Goal: Navigation & Orientation: Find specific page/section

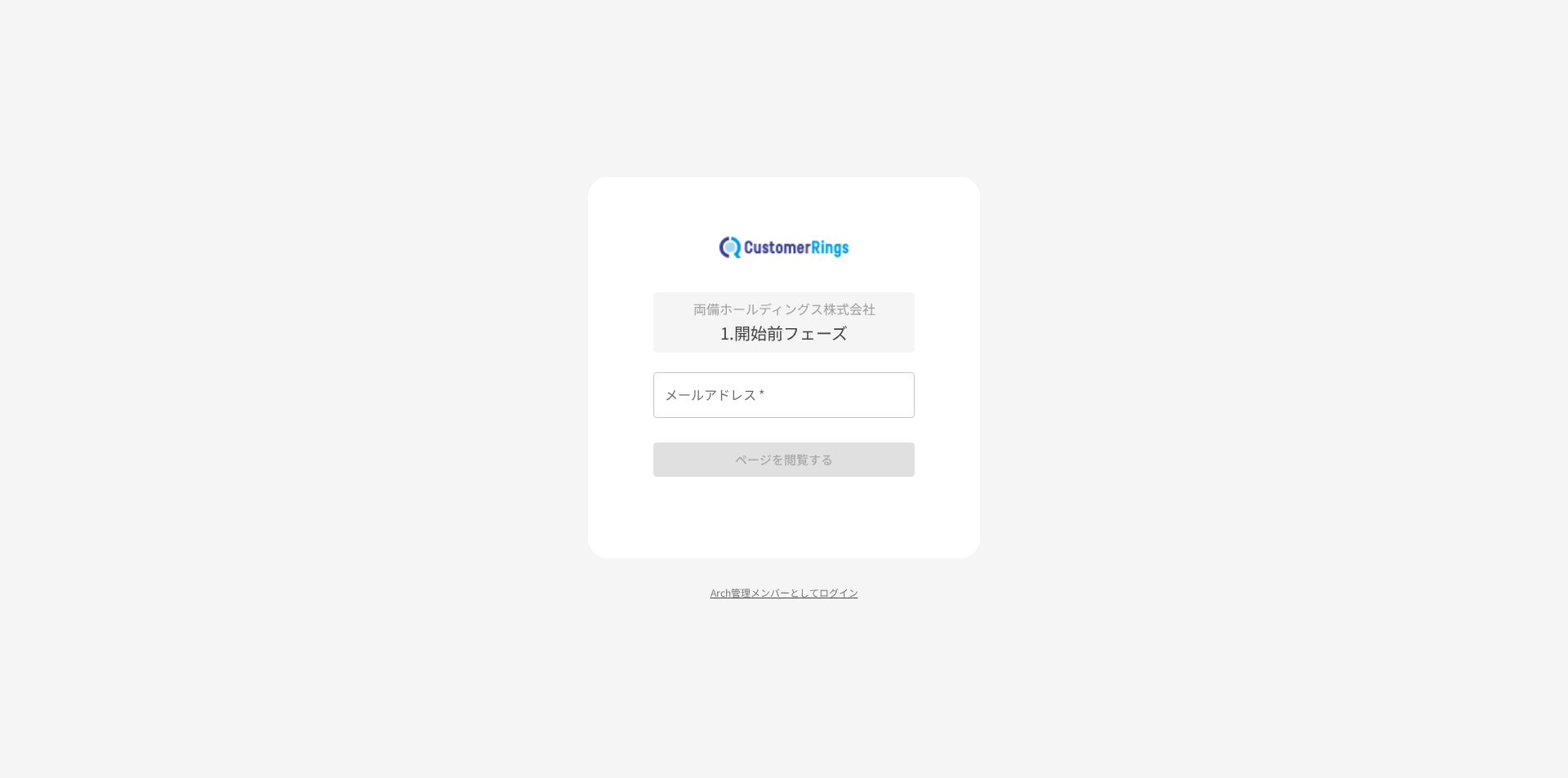
click at [792, 598] on p "Arch管理メンバーとしてログイン" at bounding box center [784, 592] width 392 height 15
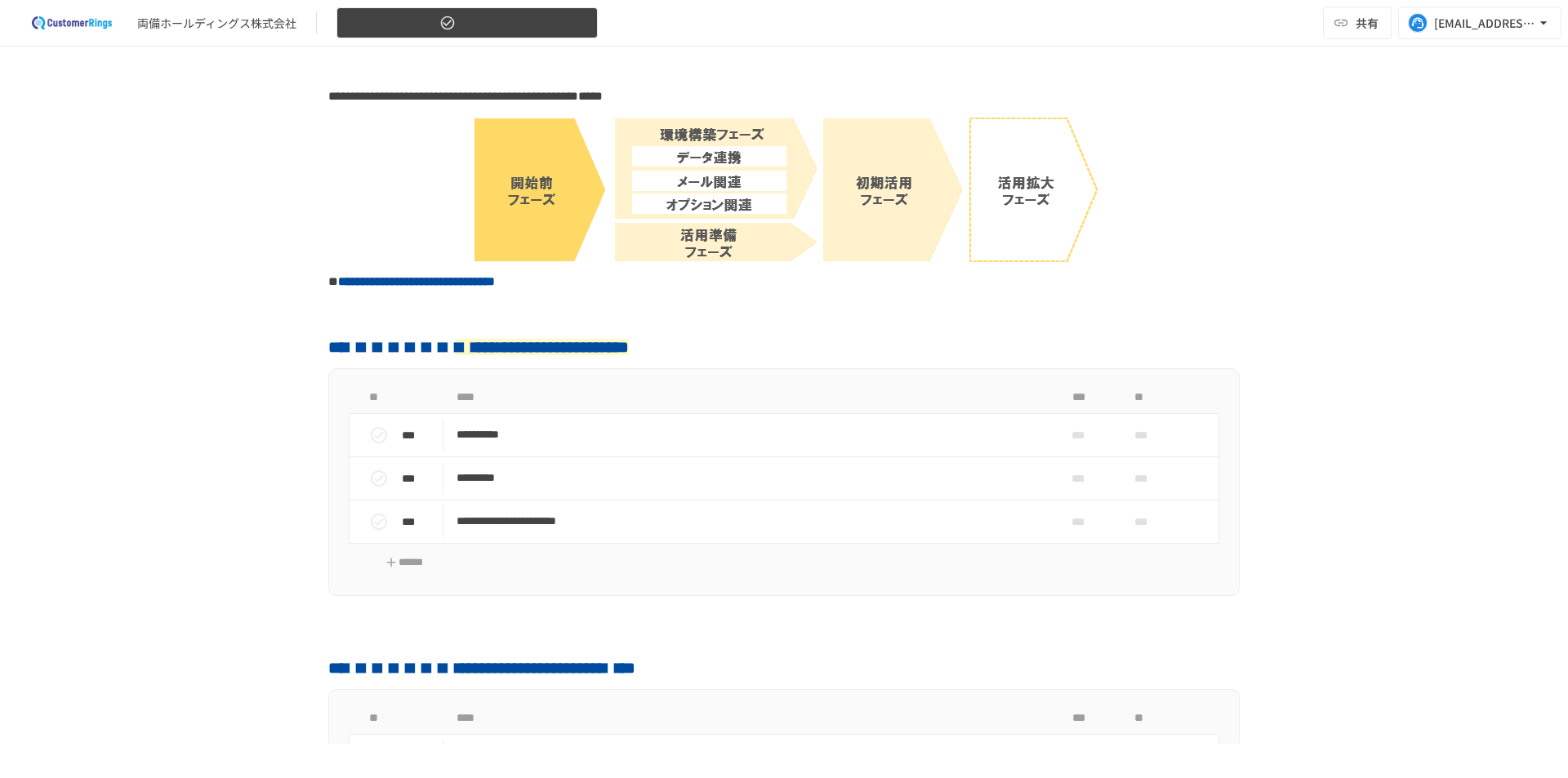
click at [581, 14] on icon "button" at bounding box center [579, 22] width 16 height 16
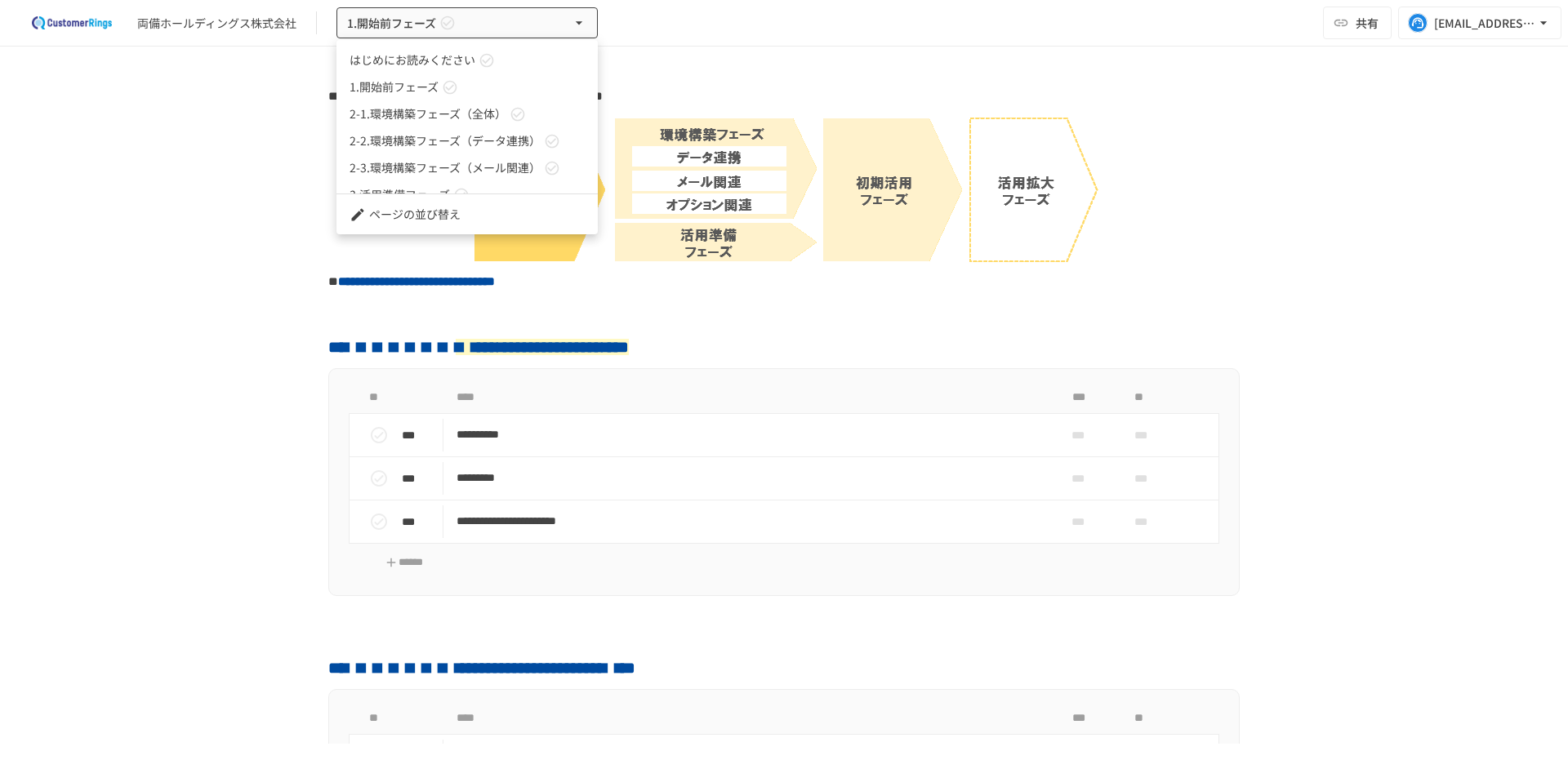
click at [463, 116] on span "2-1.環境構築フェーズ（全体）" at bounding box center [427, 114] width 156 height 17
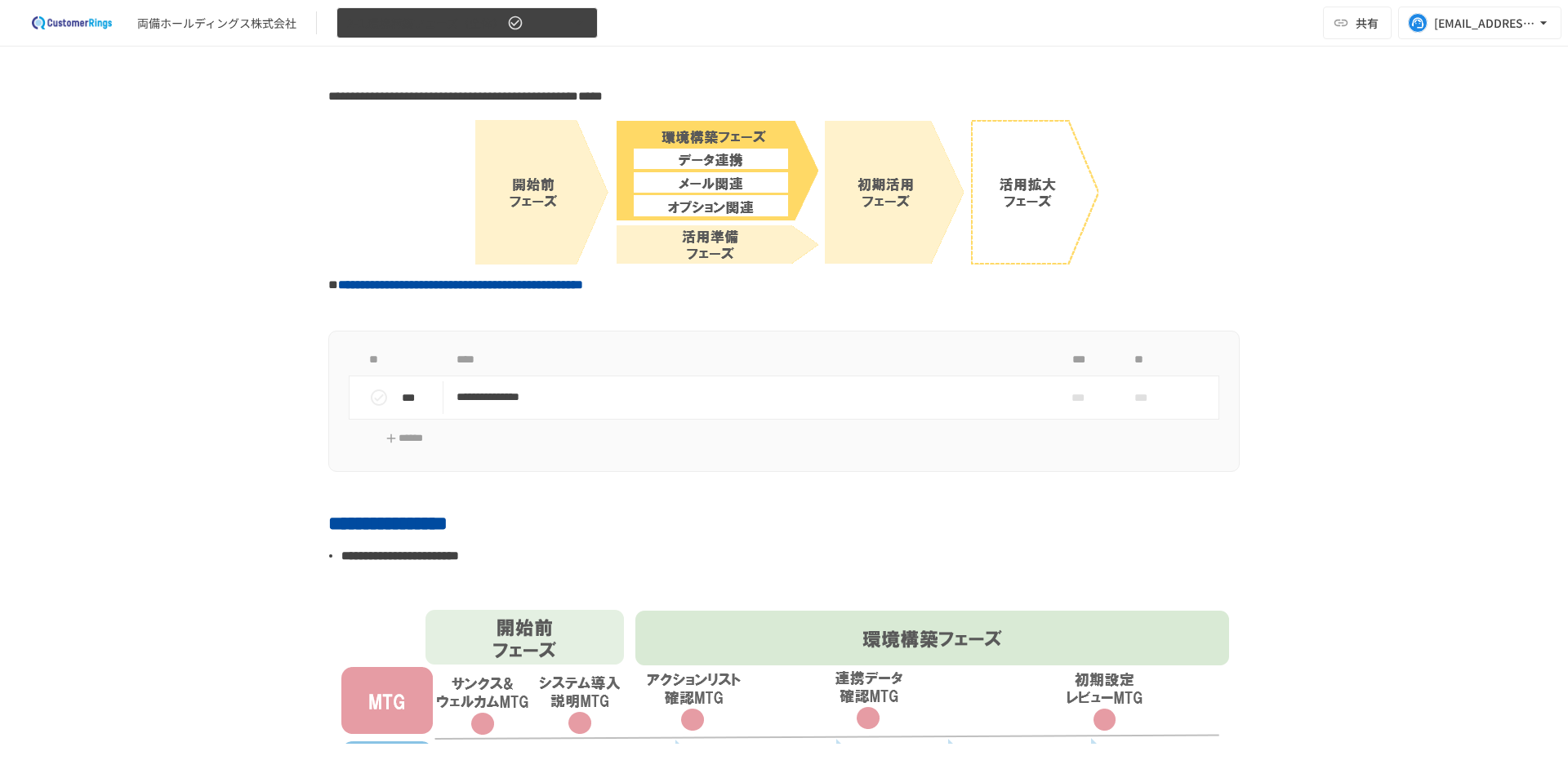
click at [490, 20] on span "2-1.環境構築フェーズ（全体）" at bounding box center [425, 23] width 156 height 20
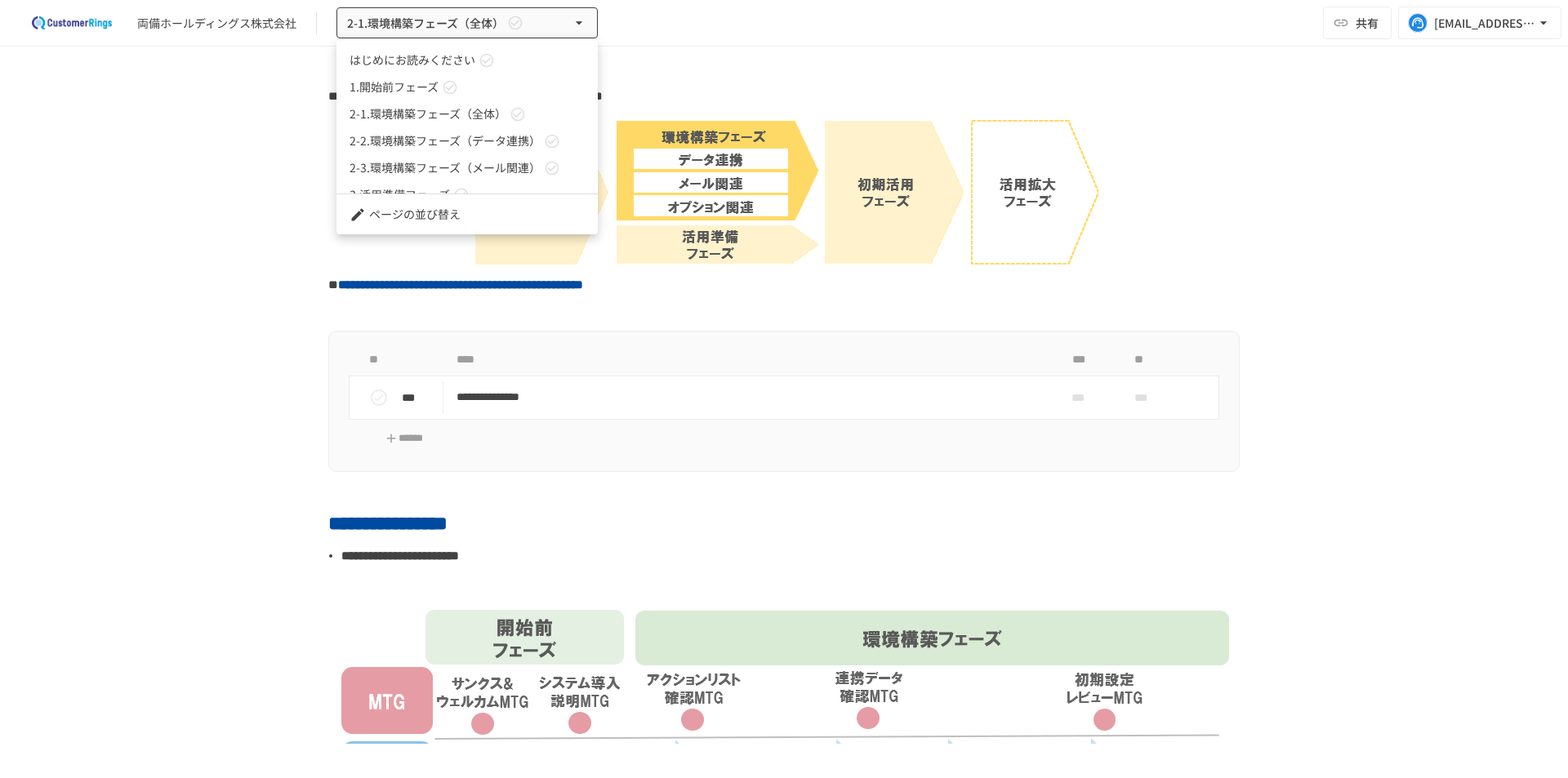
click at [472, 144] on span "2-2.環境構築フェーズ（データ連携）" at bounding box center [444, 141] width 191 height 17
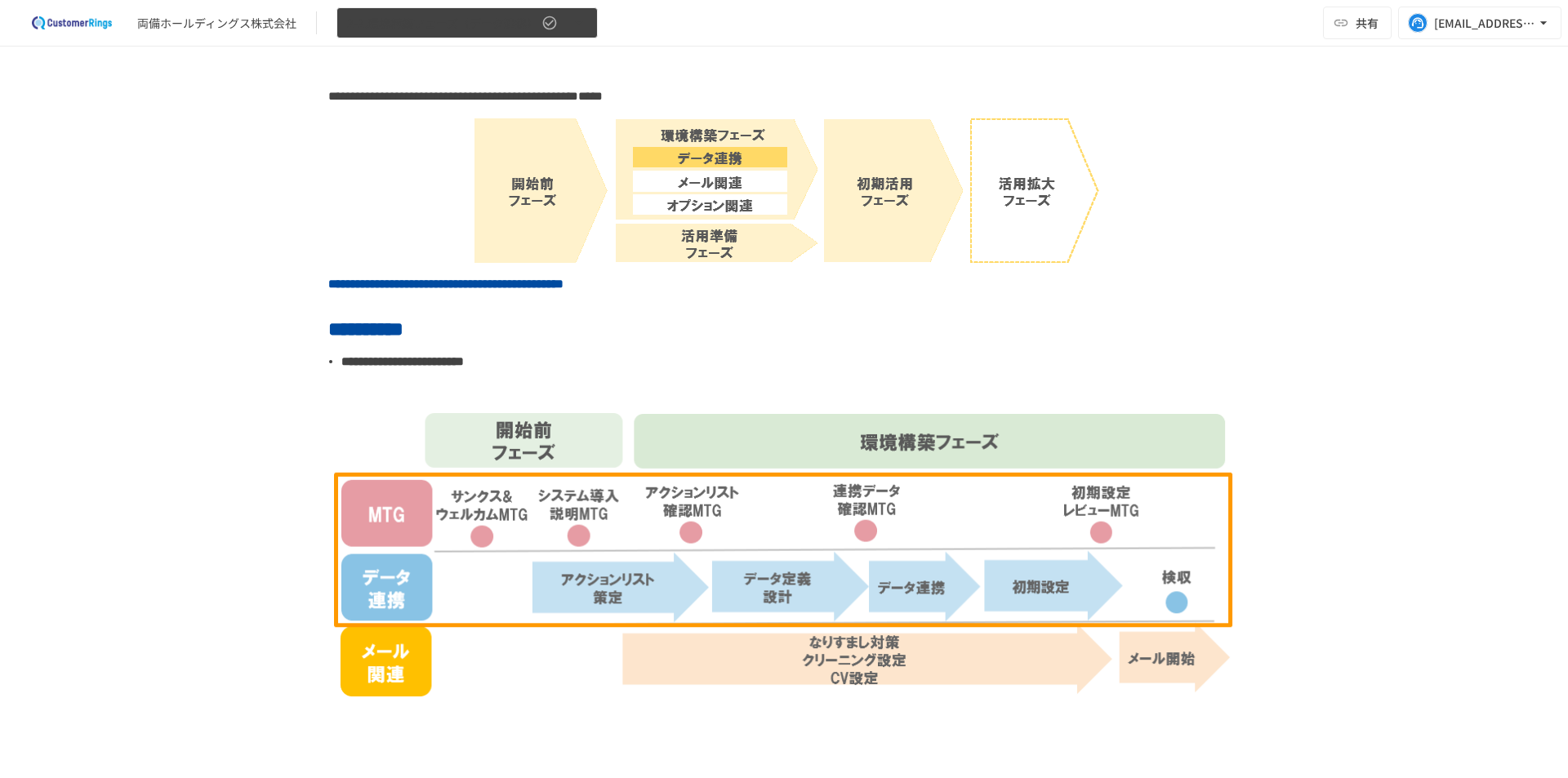
click at [427, 20] on span "2-2.環境構築フェーズ（データ連携）" at bounding box center [442, 23] width 191 height 20
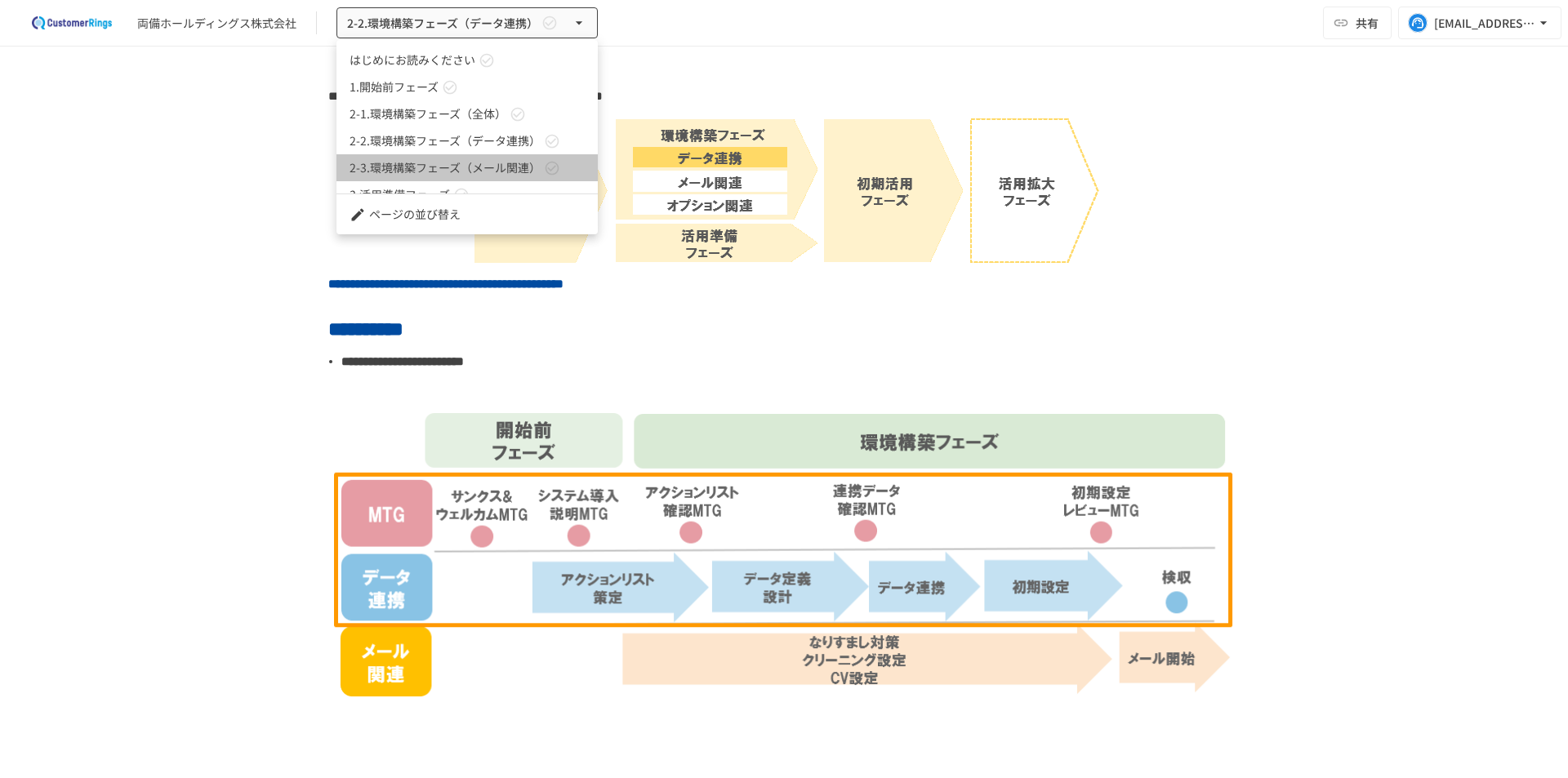
click at [479, 170] on span "2-3.環境構築フェーズ（メール関連）" at bounding box center [444, 167] width 191 height 17
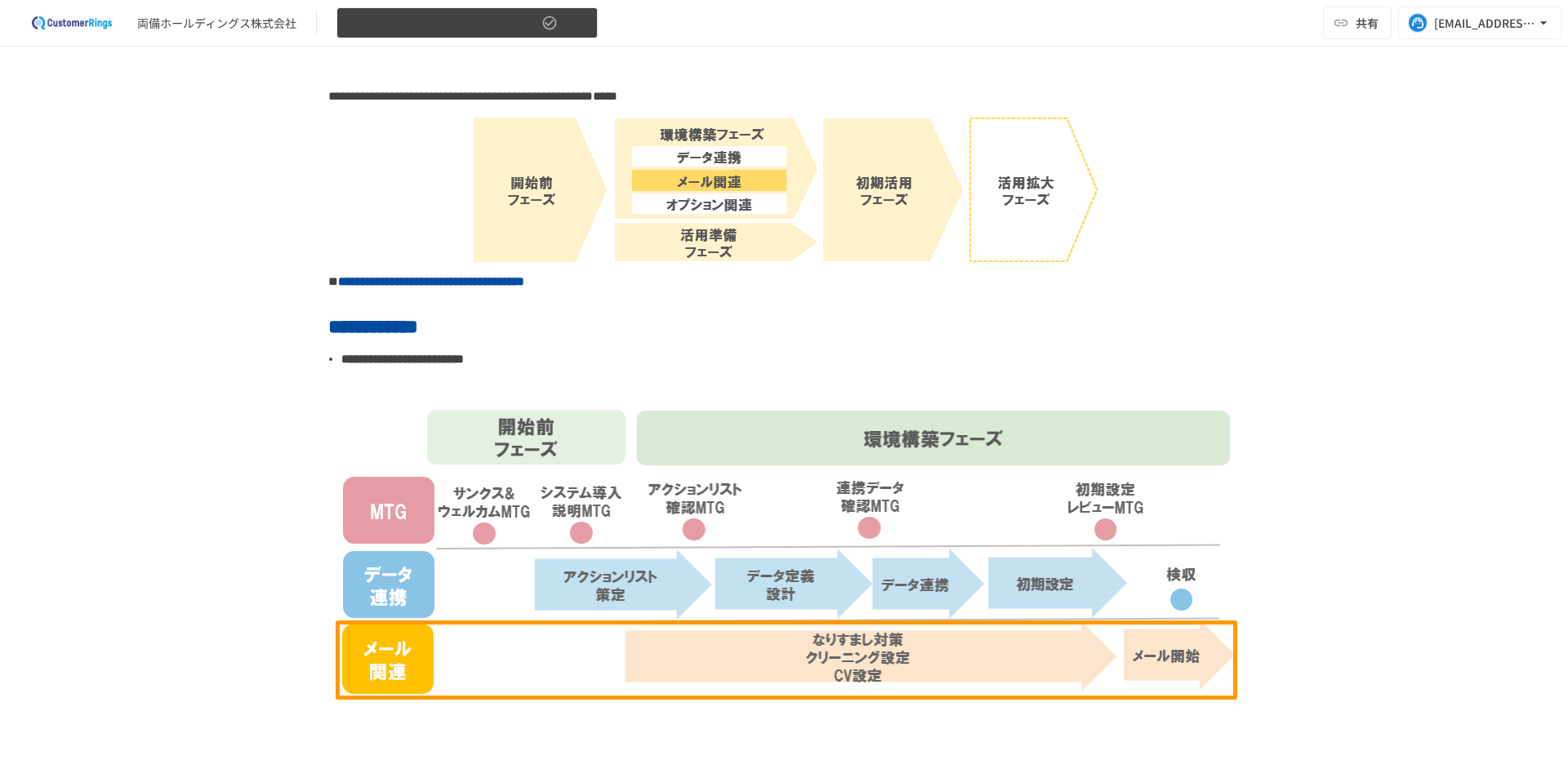
click at [378, 23] on span "2-3.環境構築フェーズ（メール関連）" at bounding box center [442, 23] width 191 height 20
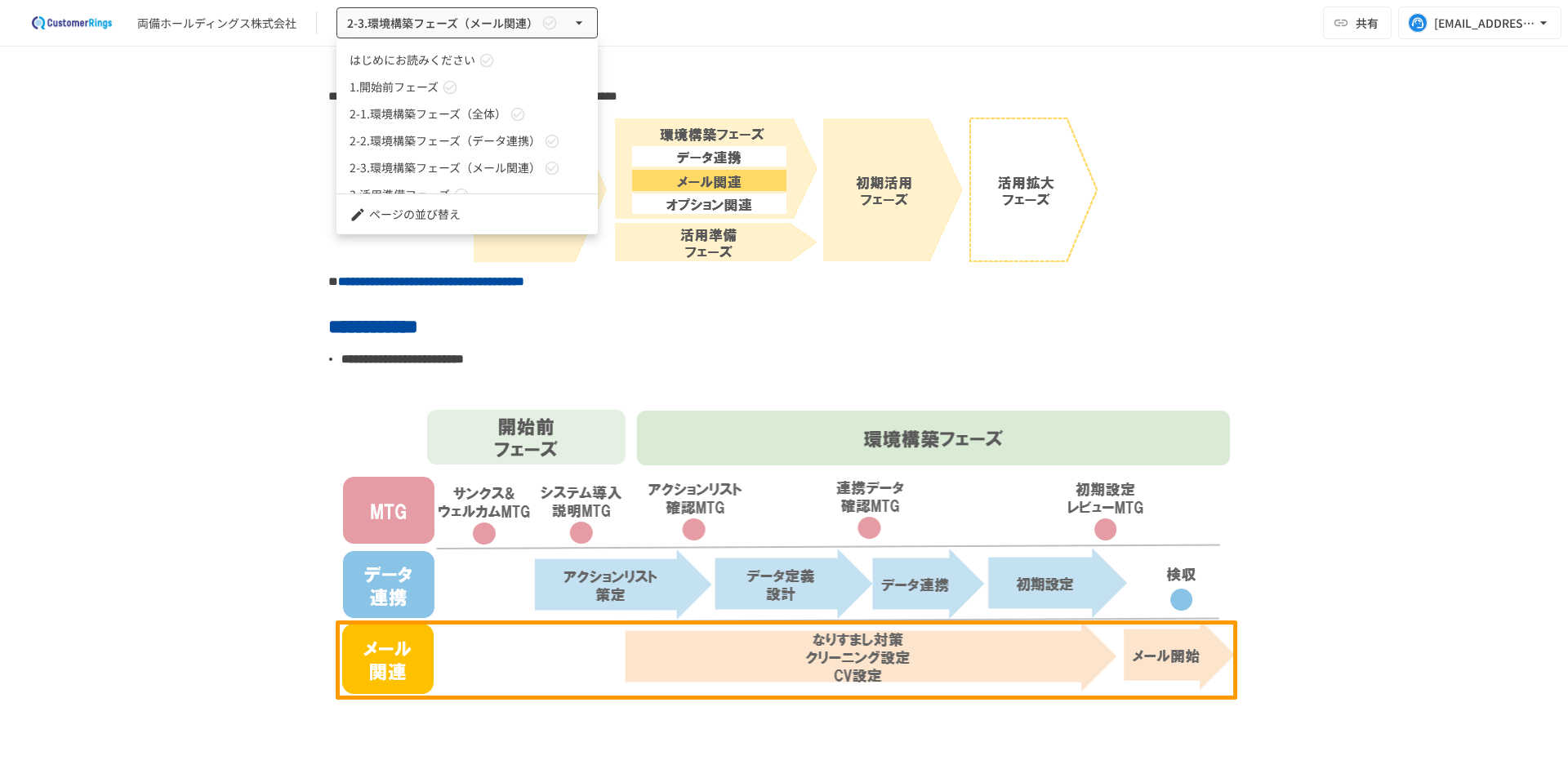
scroll to position [45, 0]
click at [201, 307] on div at bounding box center [784, 389] width 1568 height 778
